Goal: Navigation & Orientation: Find specific page/section

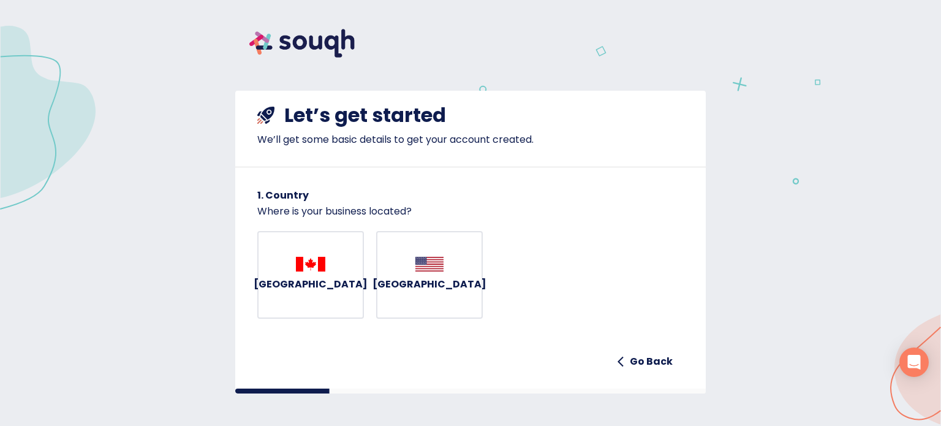
click at [329, 268] on span "[GEOGRAPHIC_DATA]" at bounding box center [310, 275] width 55 height 37
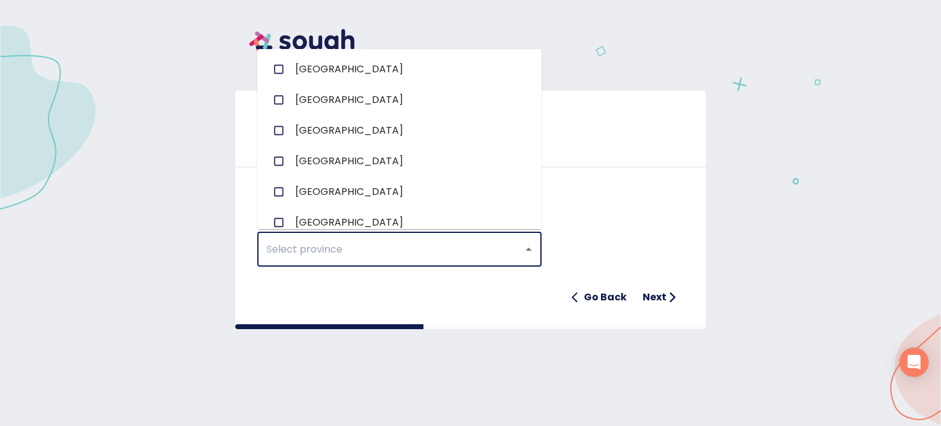
click at [323, 252] on input "text" at bounding box center [382, 249] width 239 height 23
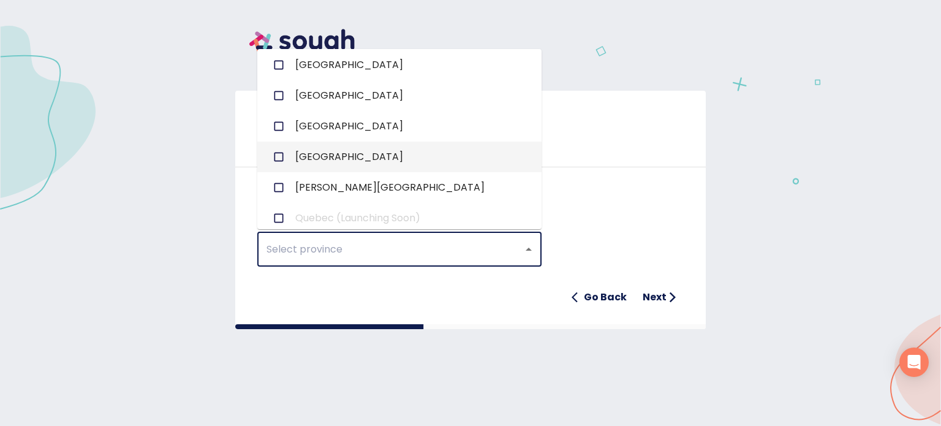
click at [281, 157] on input "checkbox" at bounding box center [278, 156] width 23 height 23
checkbox input "true"
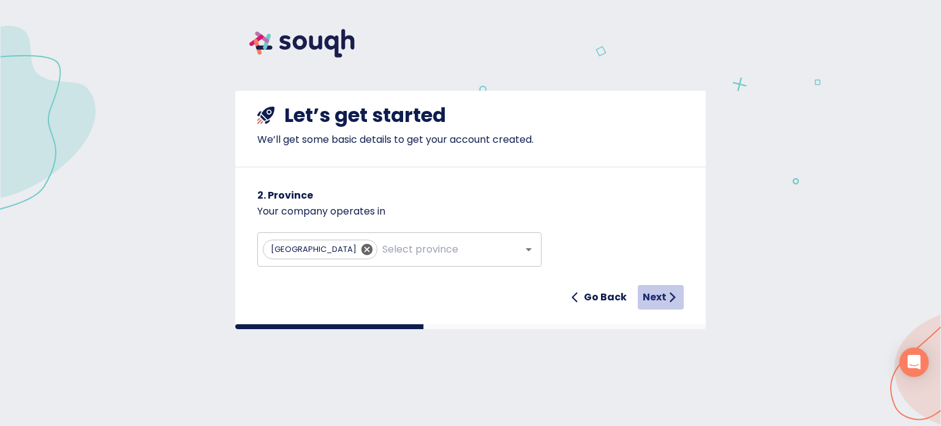
click at [659, 295] on h6 "Next" at bounding box center [655, 296] width 24 height 17
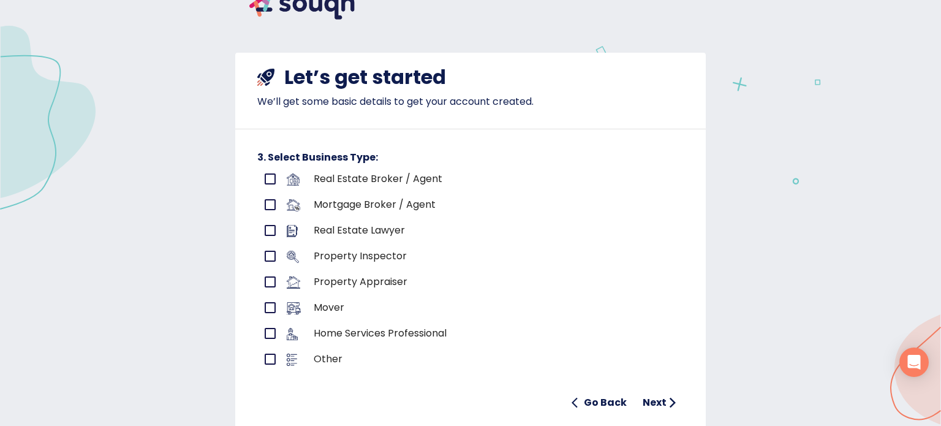
scroll to position [40, 0]
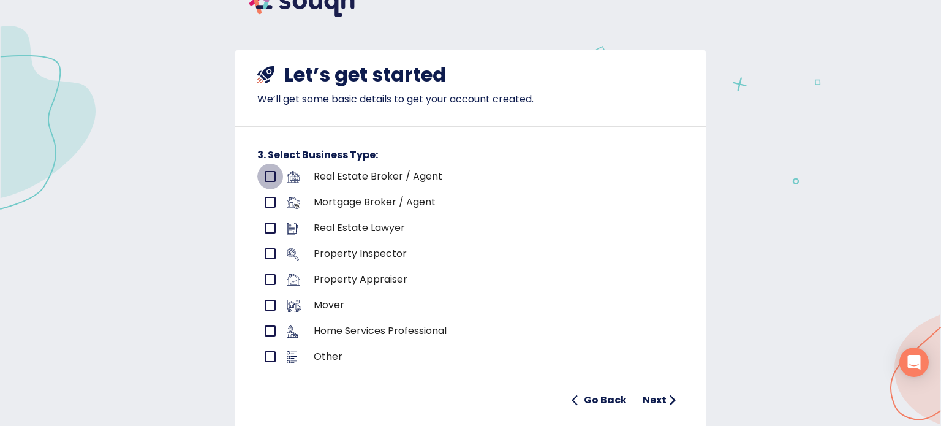
click at [270, 175] on input "primary checkbox" at bounding box center [270, 177] width 26 height 26
checkbox input "true"
click at [650, 400] on h6 "Next" at bounding box center [655, 399] width 24 height 17
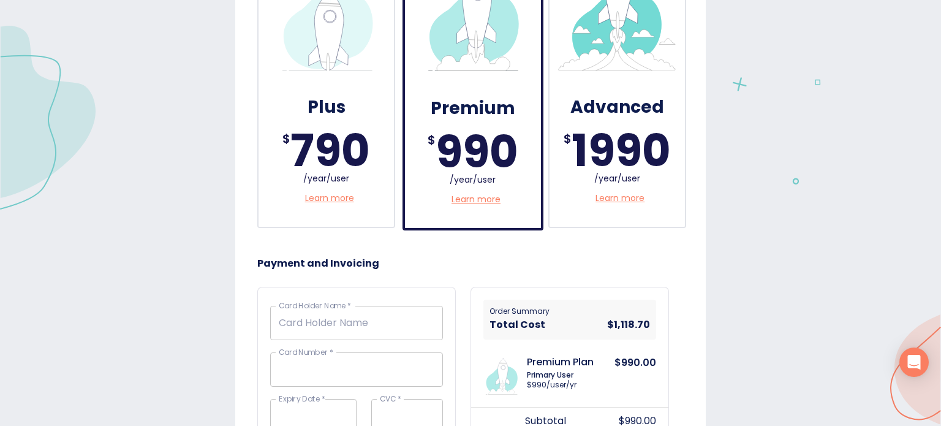
scroll to position [0, 0]
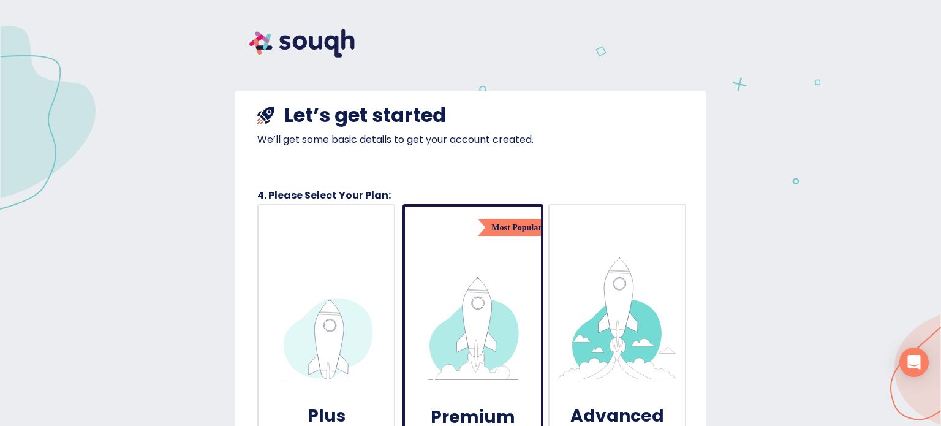
click at [323, 42] on img at bounding box center [302, 43] width 134 height 57
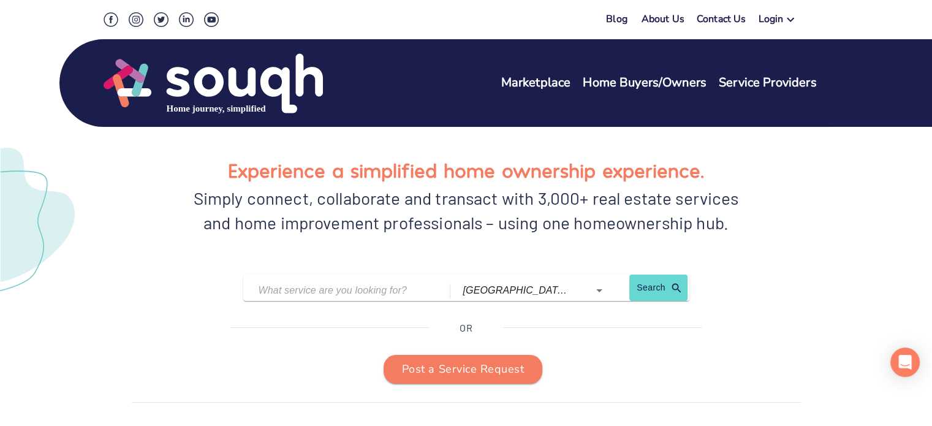
click at [547, 82] on link "Marketplace" at bounding box center [536, 83] width 70 height 18
click at [643, 85] on link "Home Buyers/Owners" at bounding box center [644, 83] width 124 height 18
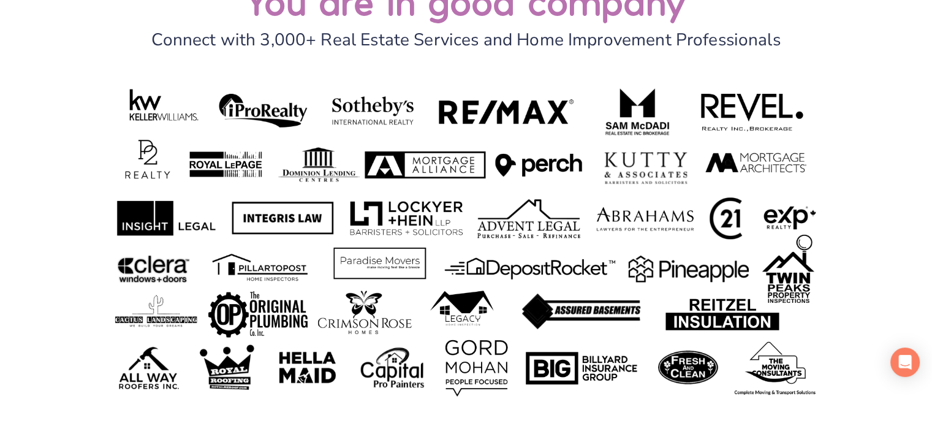
scroll to position [3288, 0]
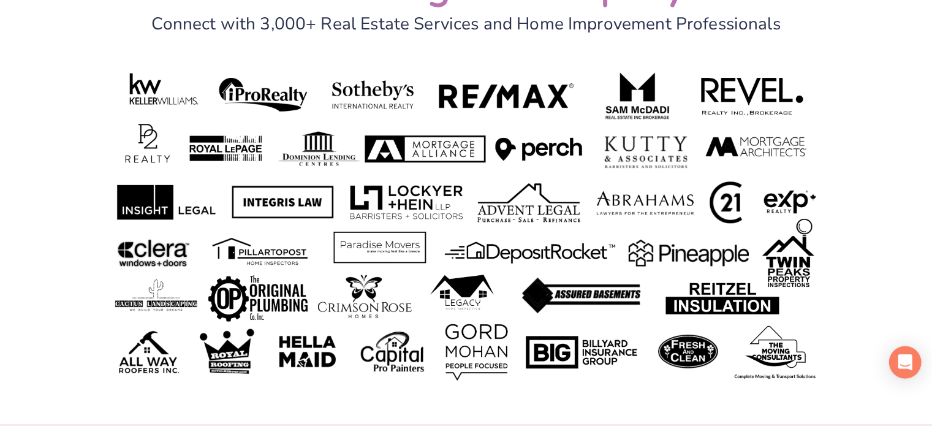
drag, startPoint x: 902, startPoint y: 350, endPoint x: 902, endPoint y: 363, distance: 12.9
click at [902, 363] on div "Open Intercom Messenger" at bounding box center [905, 362] width 32 height 32
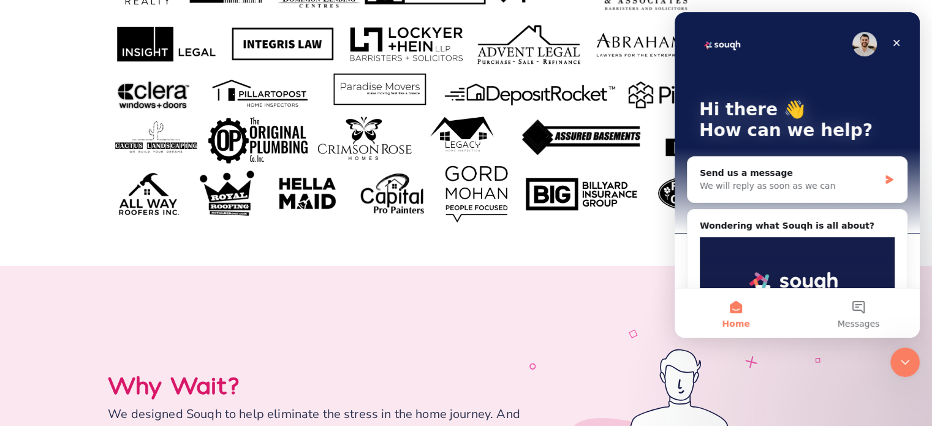
scroll to position [3608, 0]
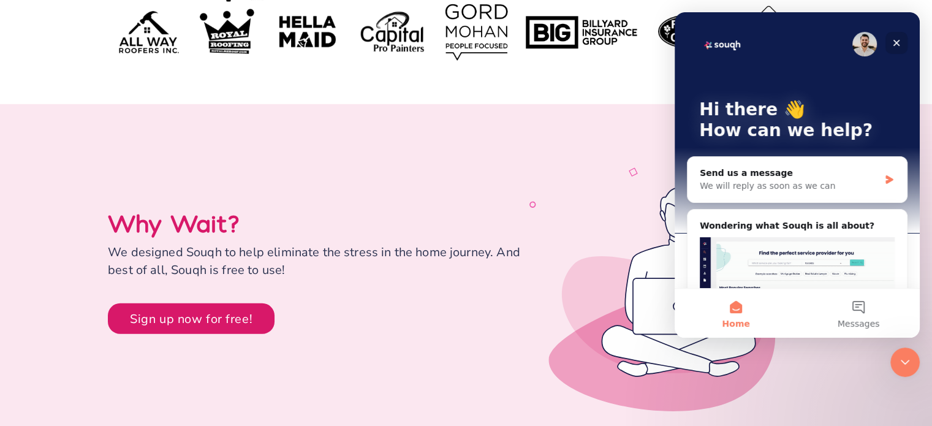
click at [902, 47] on div "Close" at bounding box center [896, 43] width 22 height 22
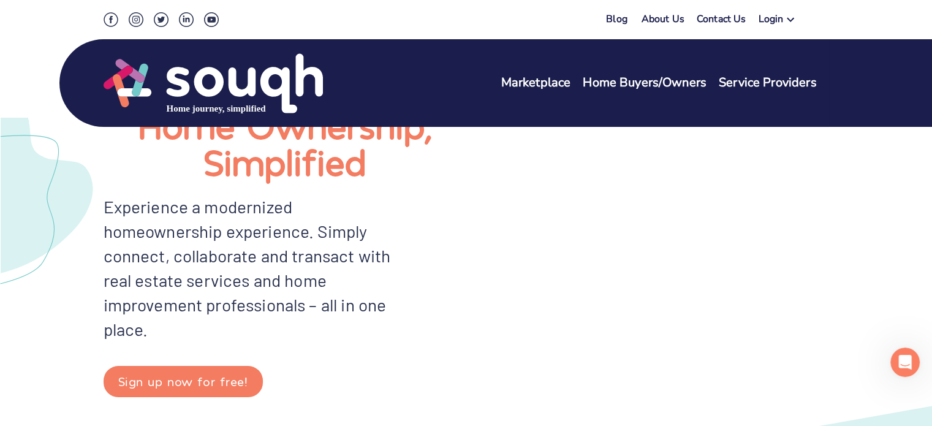
scroll to position [0, 0]
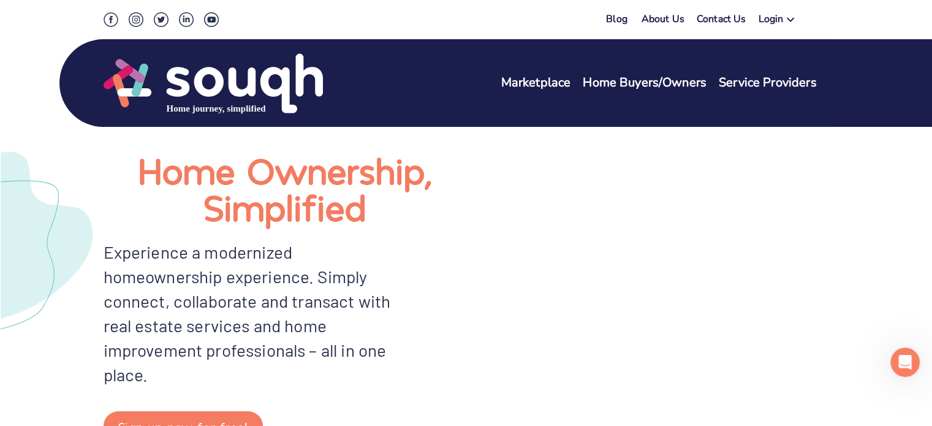
click at [775, 82] on link "Service Providers" at bounding box center [767, 83] width 98 height 18
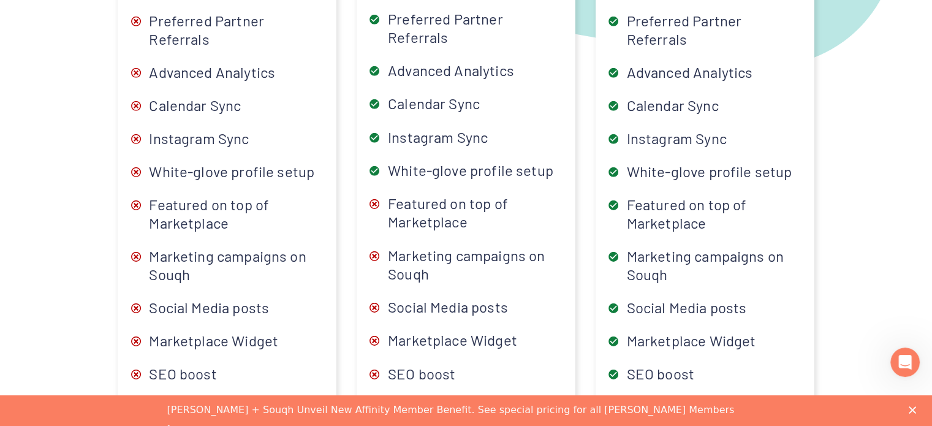
scroll to position [3937, 0]
